Goal: Navigation & Orientation: Find specific page/section

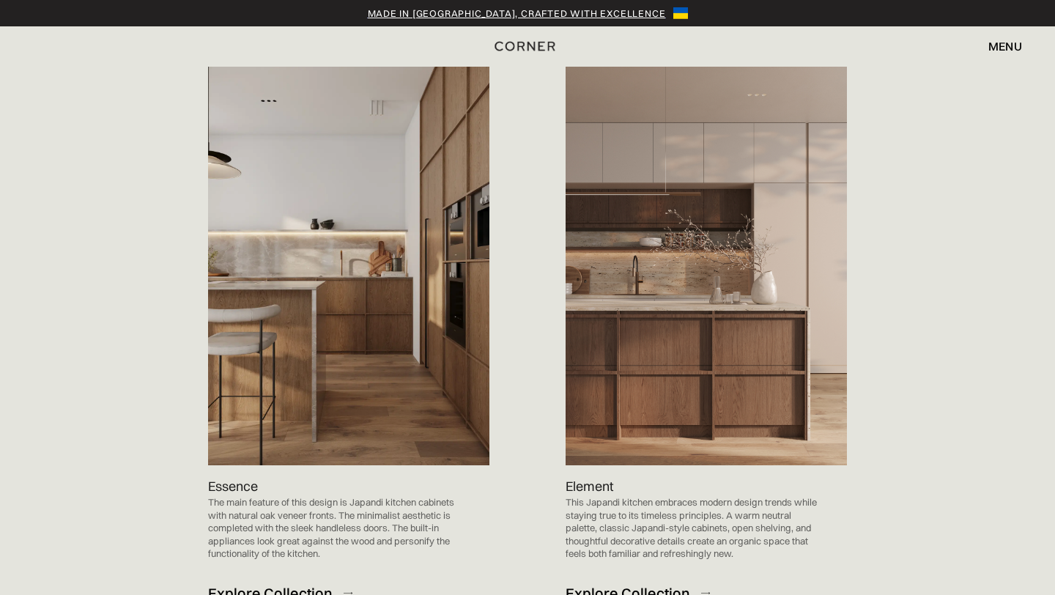
scroll to position [1458, 0]
click at [612, 583] on div "Explore Collection" at bounding box center [628, 593] width 125 height 20
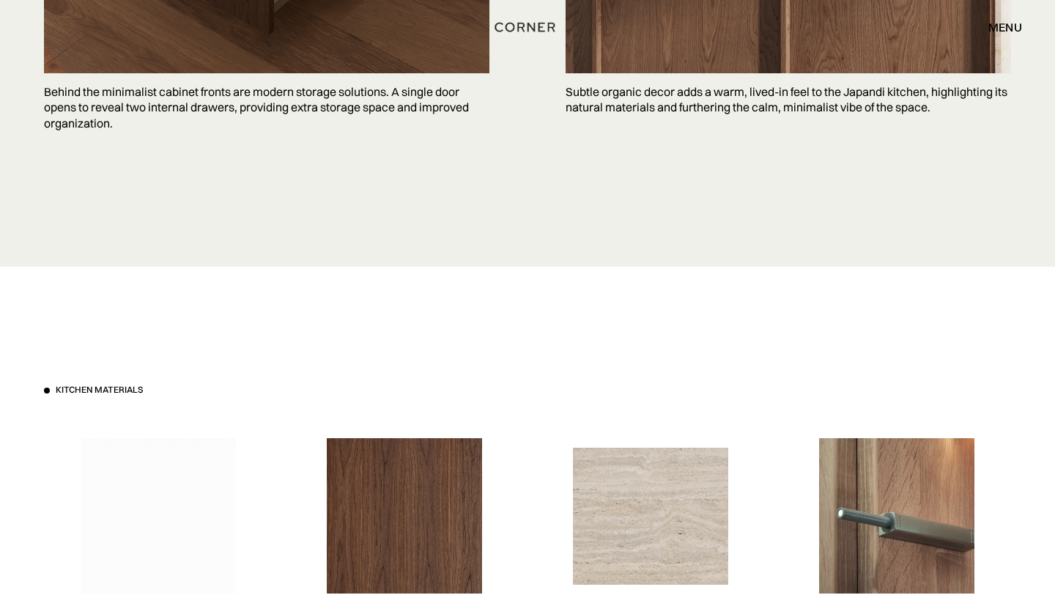
scroll to position [4059, 0]
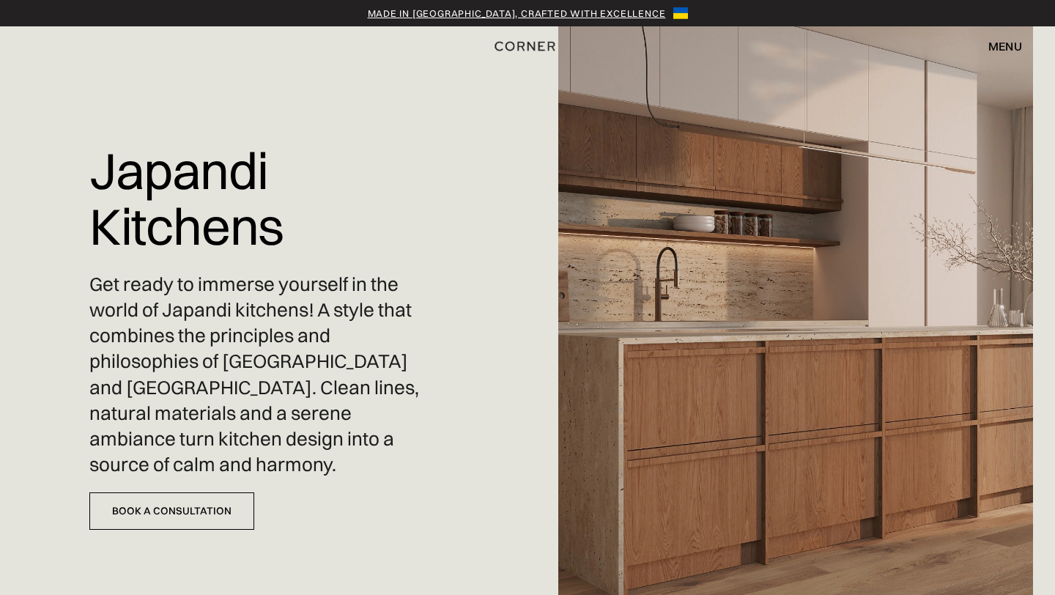
click at [997, 48] on div "menu" at bounding box center [1006, 46] width 34 height 12
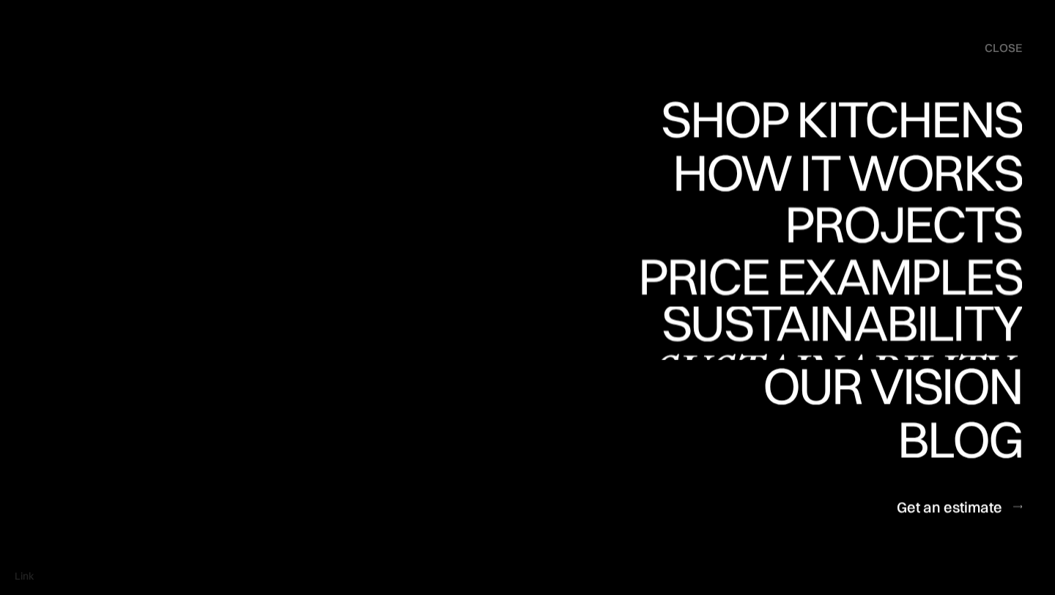
click at [918, 233] on link "Projects Projects" at bounding box center [903, 226] width 237 height 53
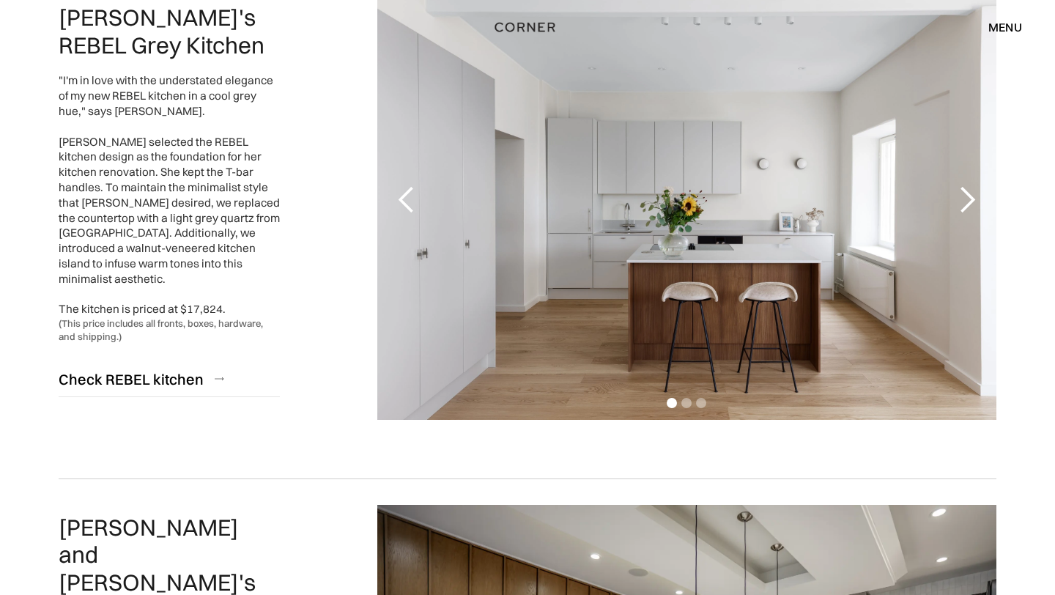
scroll to position [260, 0]
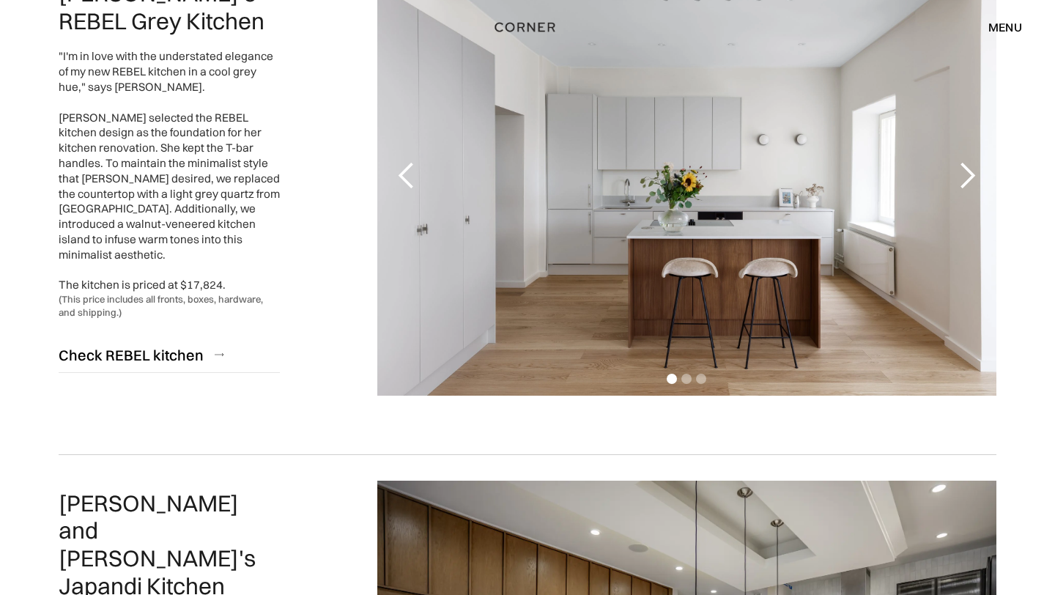
click at [963, 186] on div "next slide" at bounding box center [967, 175] width 29 height 29
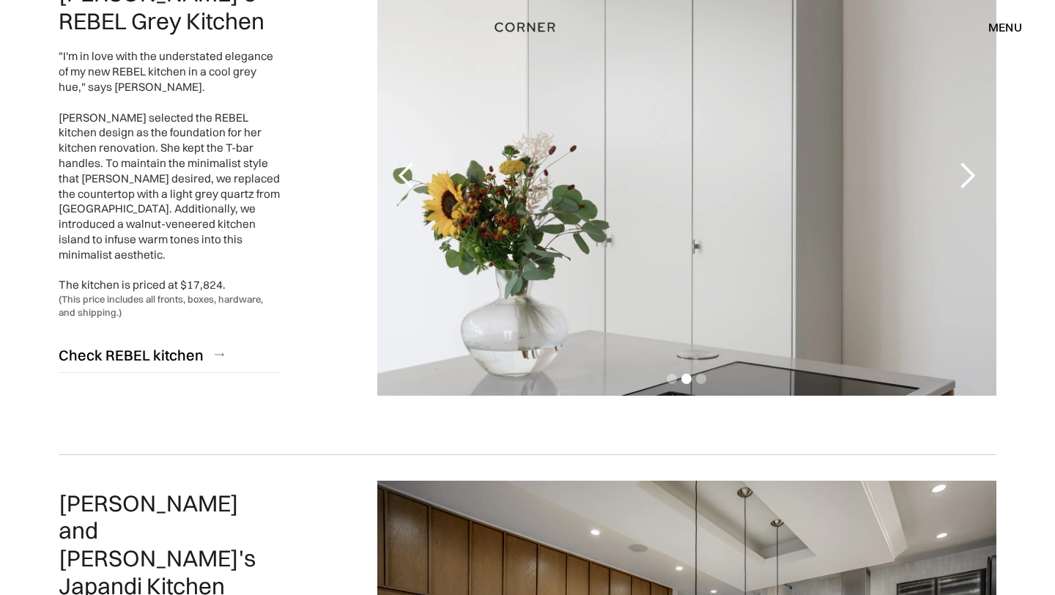
click at [963, 186] on div "next slide" at bounding box center [967, 175] width 29 height 29
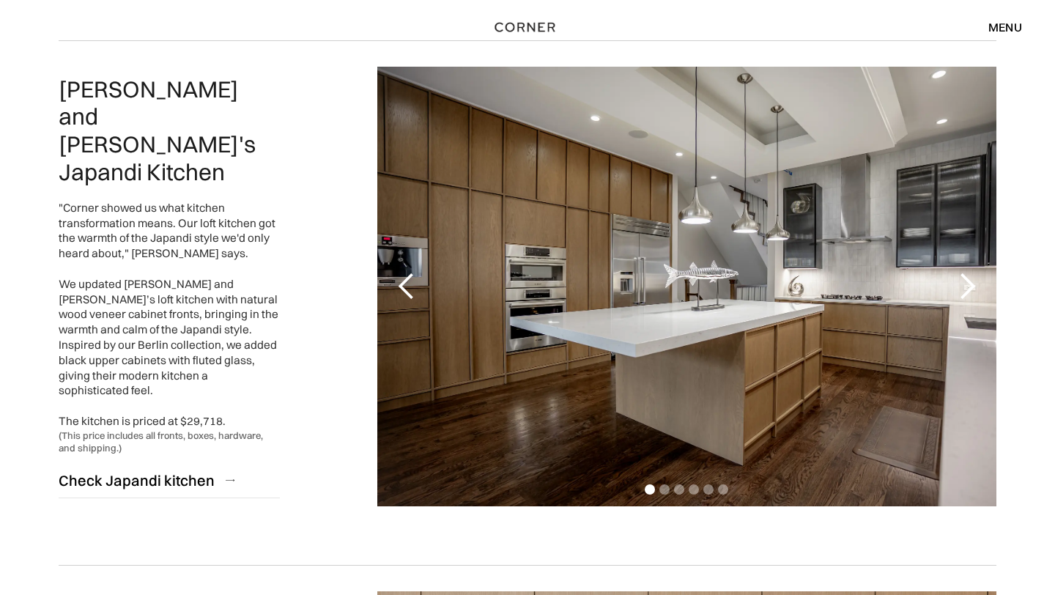
scroll to position [665, 0]
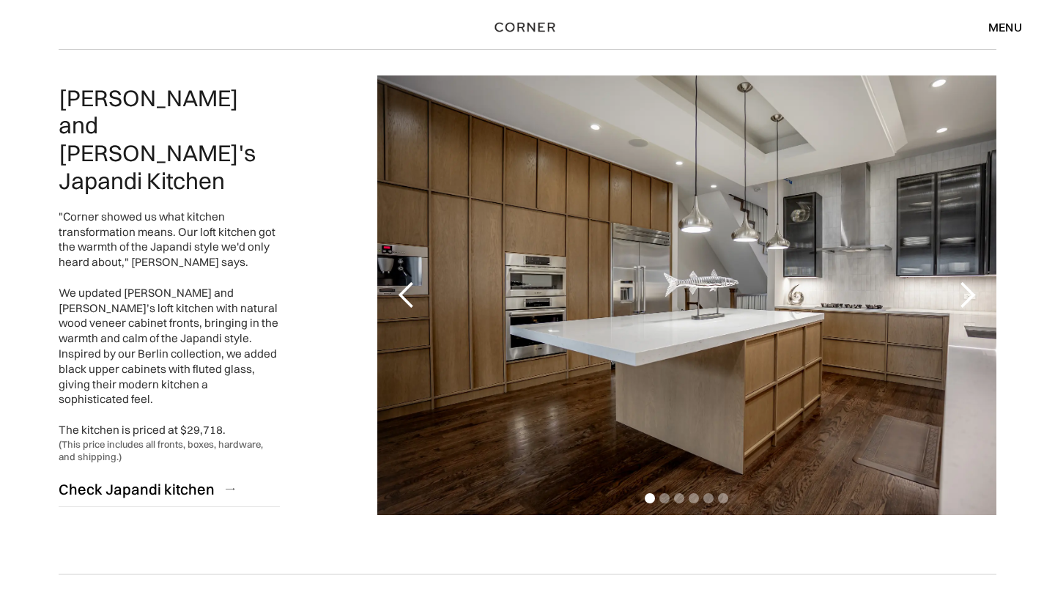
click at [981, 289] on div "next slide" at bounding box center [967, 295] width 29 height 29
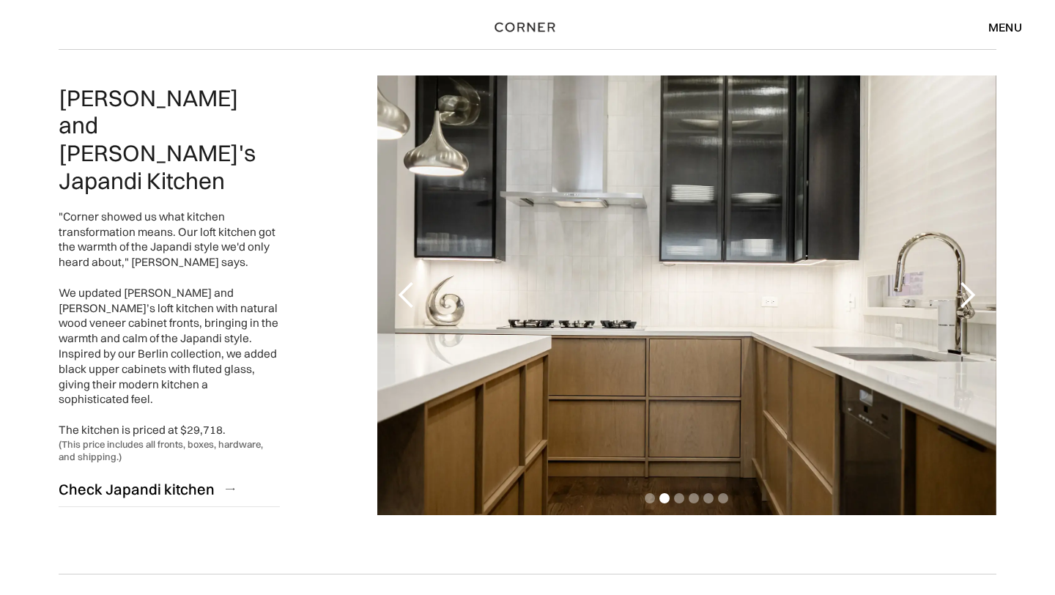
click at [981, 289] on div "next slide" at bounding box center [967, 295] width 29 height 29
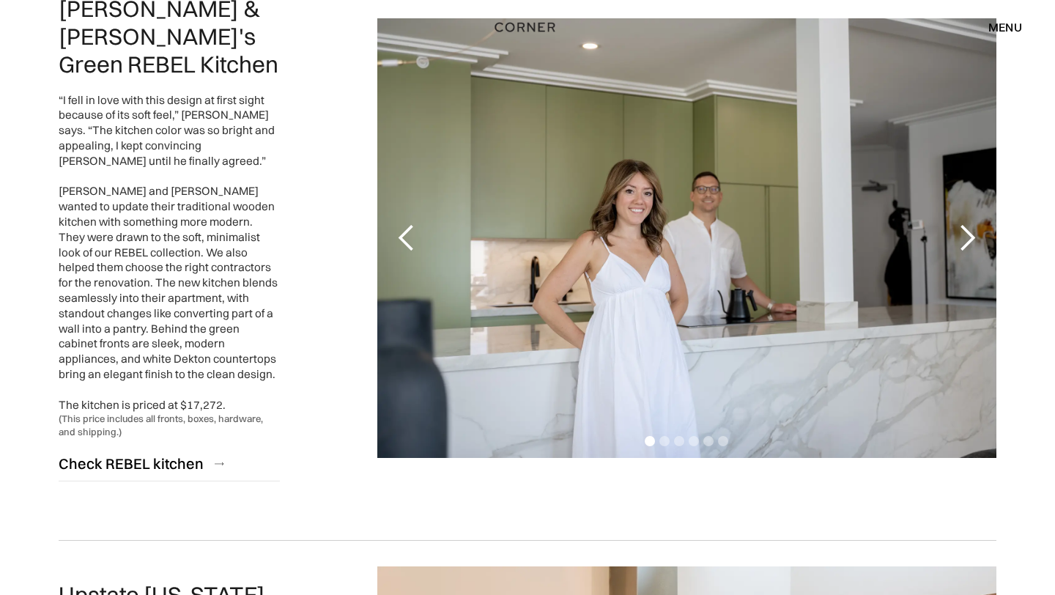
scroll to position [2853, 0]
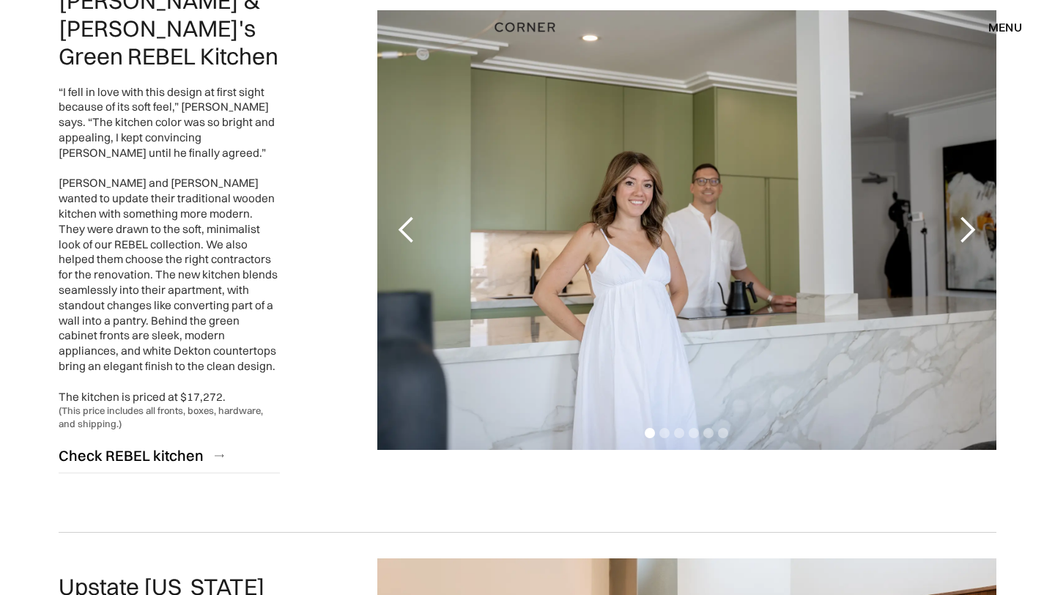
click at [981, 224] on div "next slide" at bounding box center [967, 229] width 29 height 29
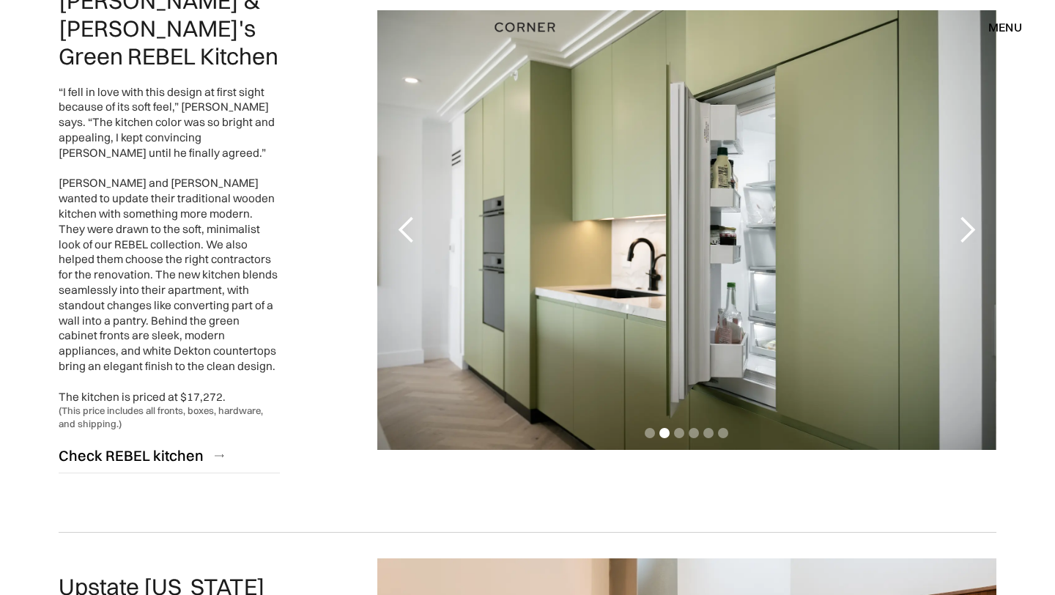
click at [981, 224] on div "next slide" at bounding box center [967, 229] width 29 height 29
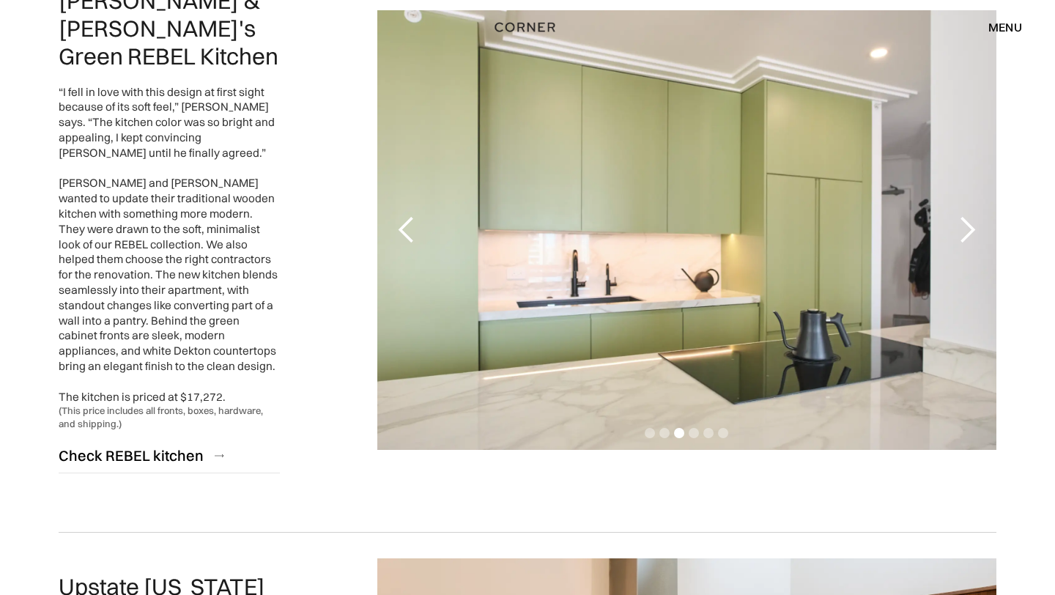
click at [981, 223] on div "next slide" at bounding box center [967, 229] width 29 height 29
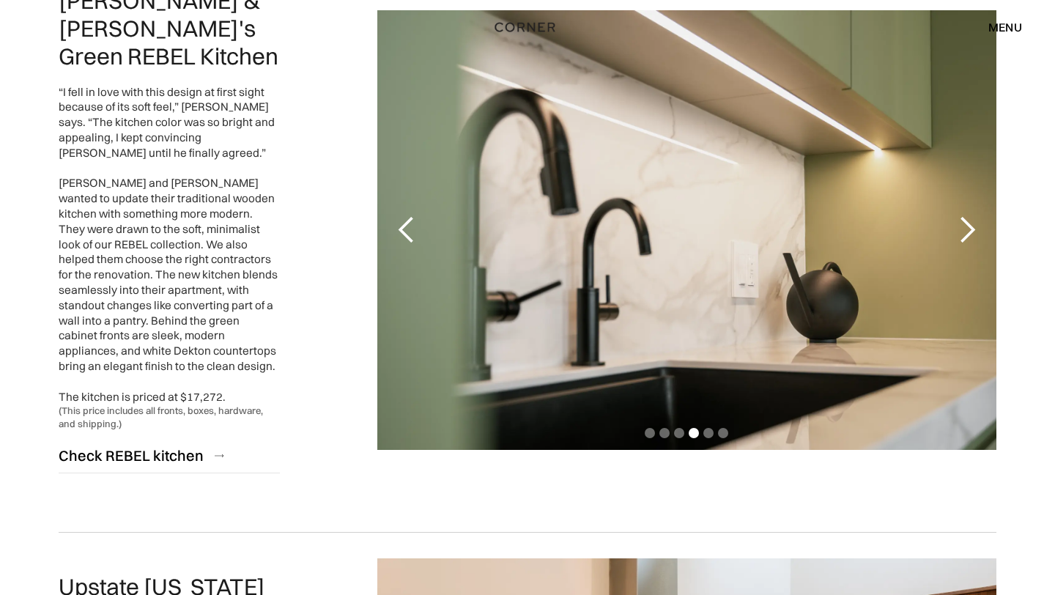
click at [981, 223] on div "next slide" at bounding box center [967, 229] width 29 height 29
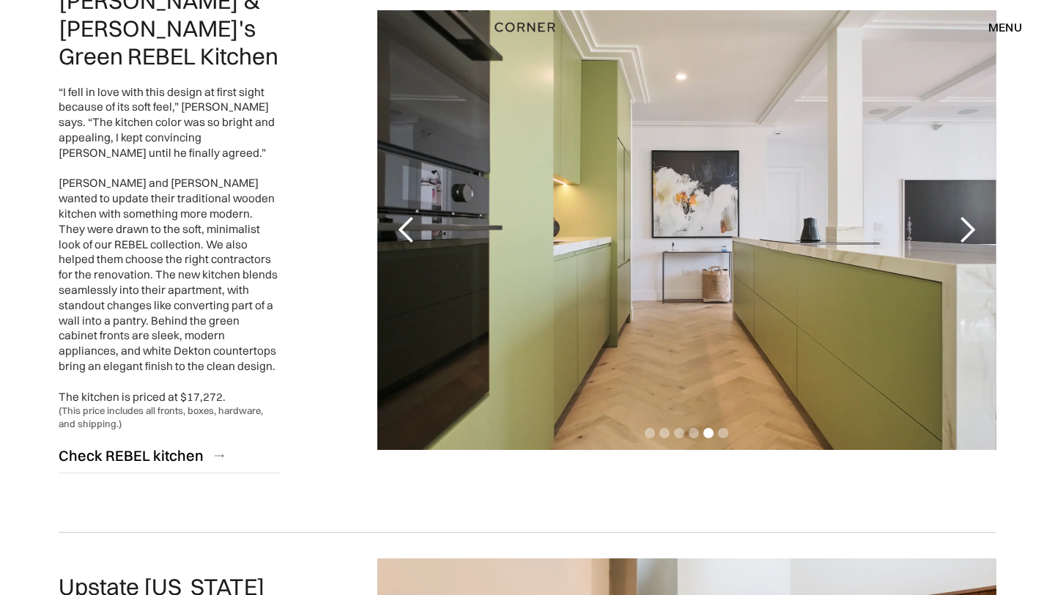
click at [981, 223] on div "next slide" at bounding box center [967, 229] width 29 height 29
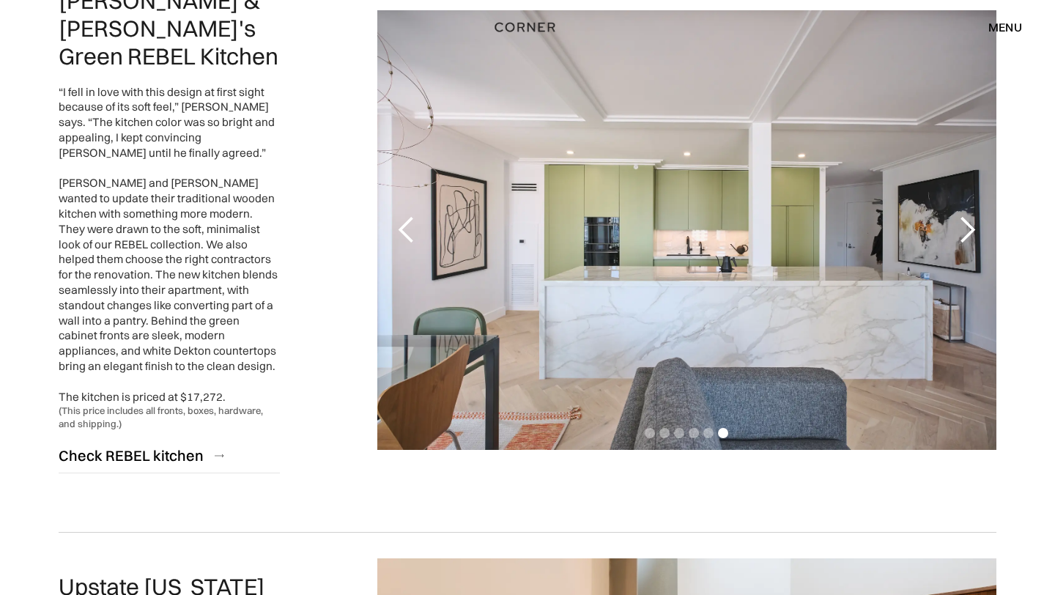
click at [981, 223] on div "next slide" at bounding box center [967, 229] width 29 height 29
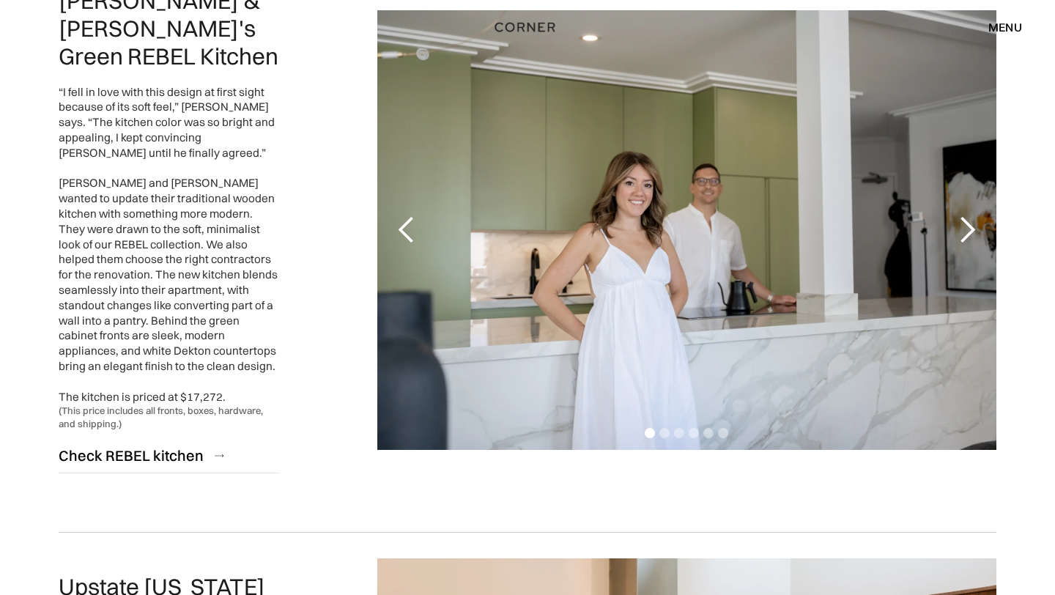
click at [981, 223] on div "next slide" at bounding box center [967, 229] width 29 height 29
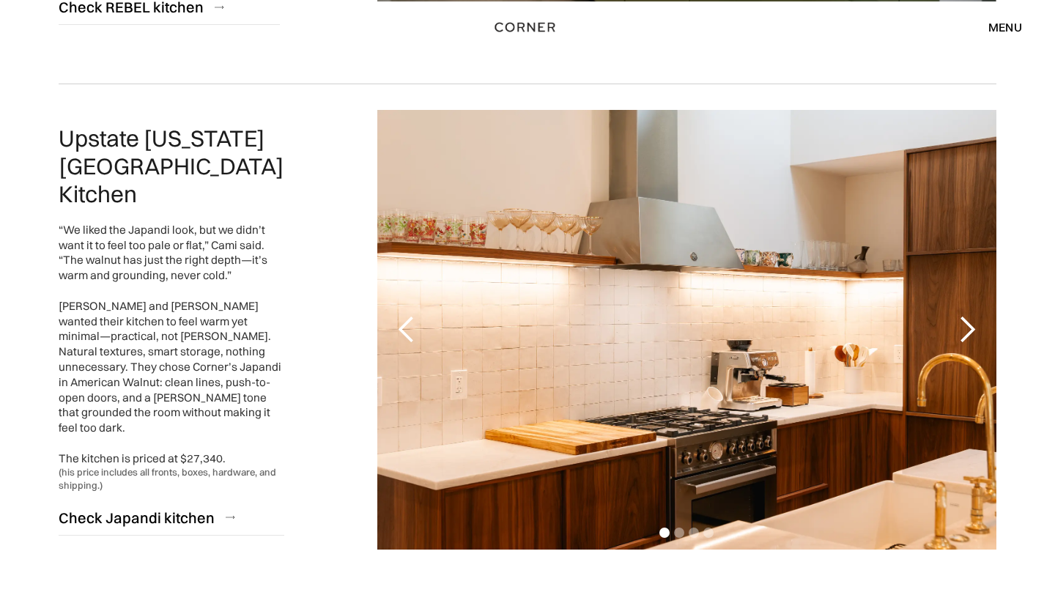
scroll to position [3271, 0]
